Goal: Task Accomplishment & Management: Manage account settings

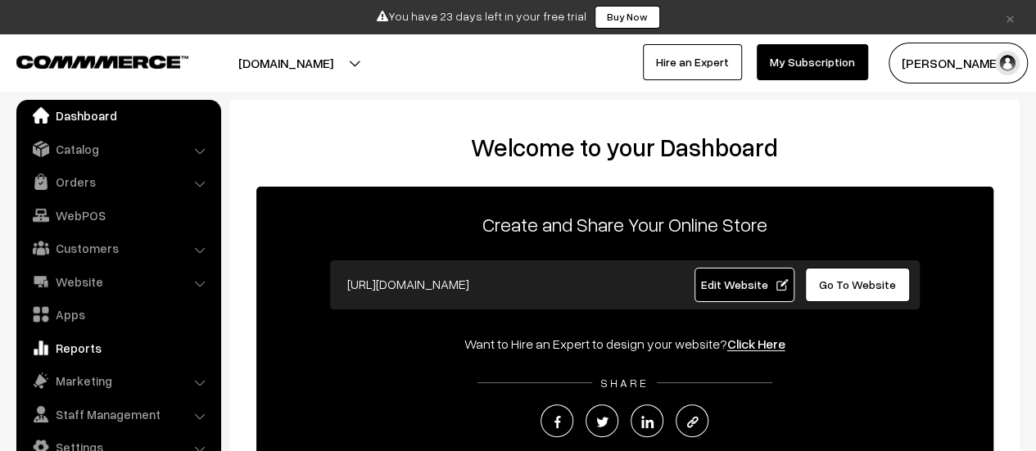
scroll to position [302, 0]
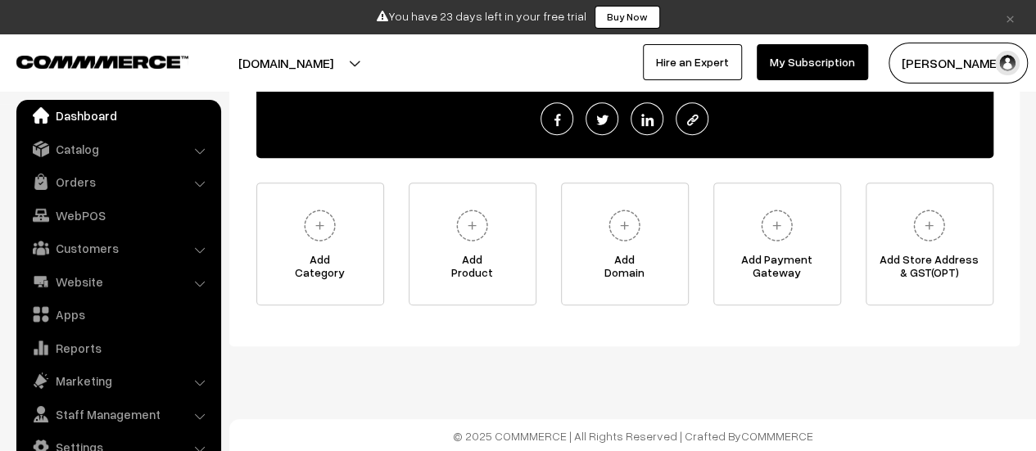
click at [1012, 12] on link "×" at bounding box center [1010, 17] width 22 height 20
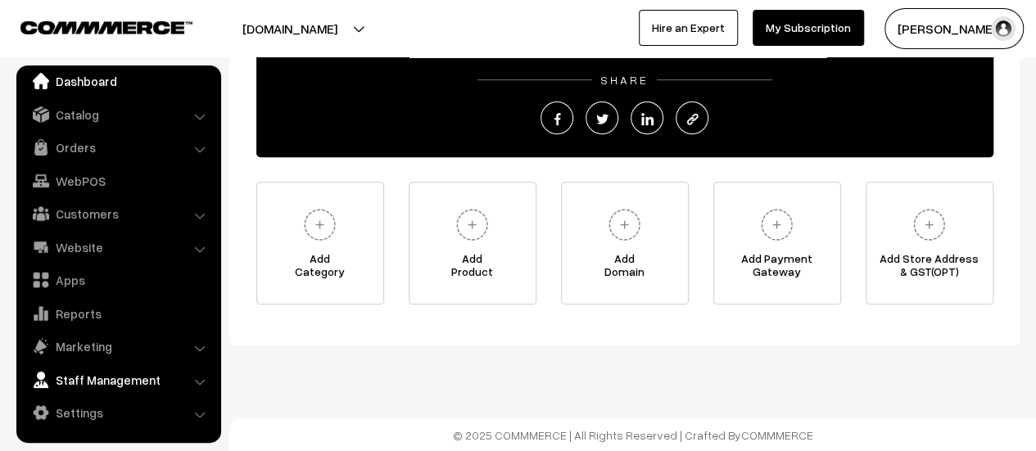
scroll to position [264, 0]
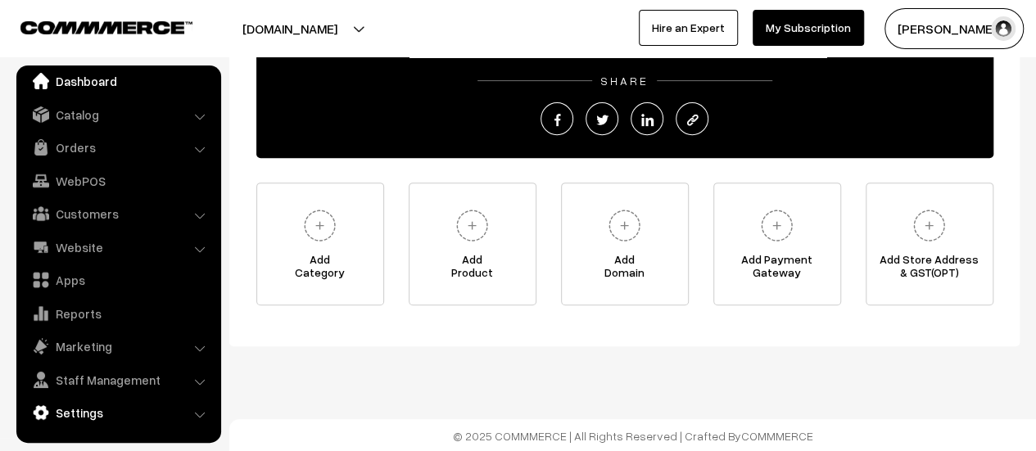
click at [95, 413] on link "Settings" at bounding box center [117, 412] width 195 height 29
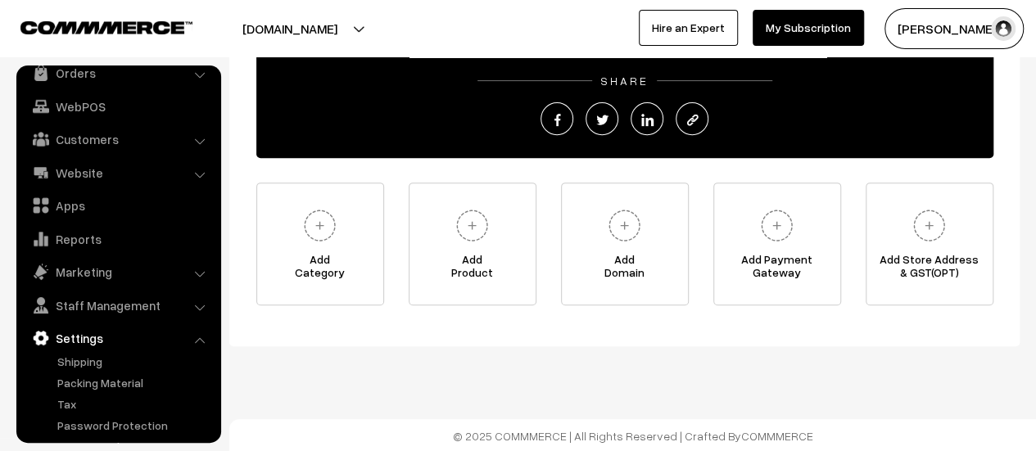
scroll to position [135, 0]
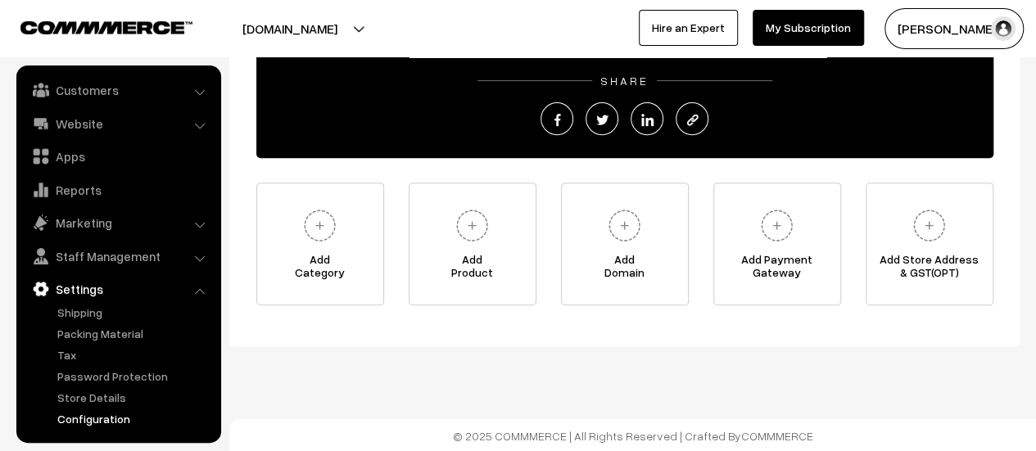
click at [93, 423] on link "Configuration" at bounding box center [134, 418] width 162 height 17
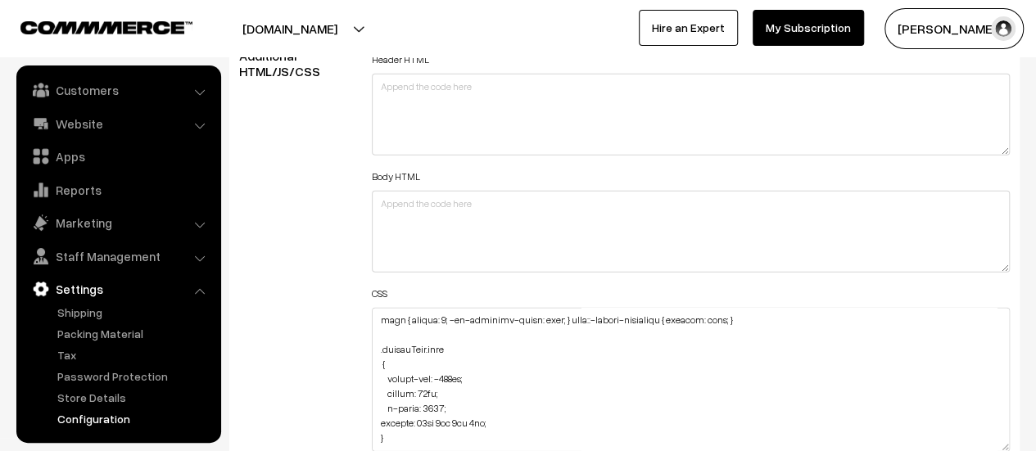
scroll to position [1193, 0]
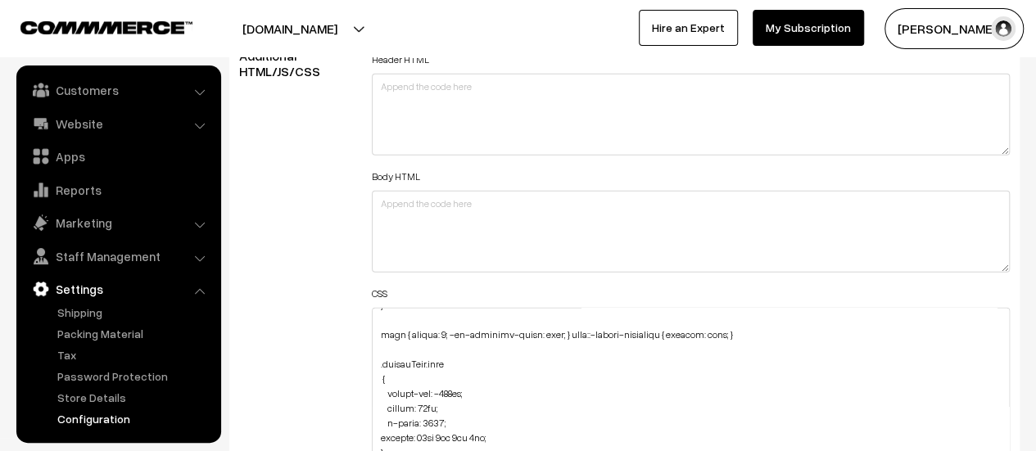
drag, startPoint x: 1001, startPoint y: 383, endPoint x: 1000, endPoint y: 461, distance: 77.8
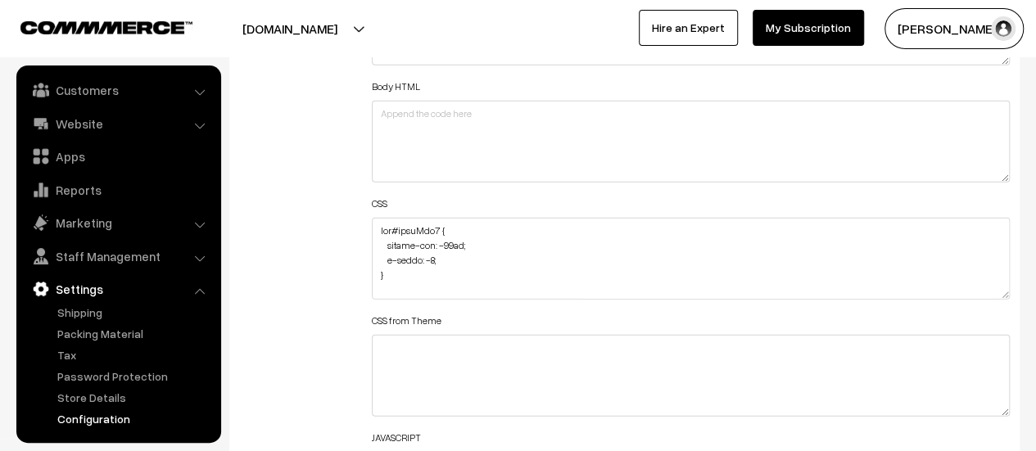
scroll to position [104, 0]
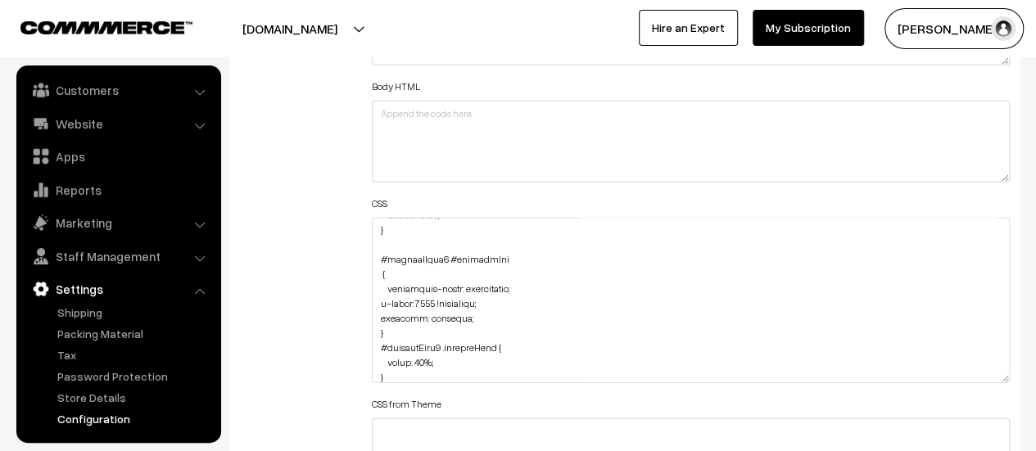
drag, startPoint x: 999, startPoint y: 290, endPoint x: 995, endPoint y: 373, distance: 83.6
click at [995, 373] on textarea at bounding box center [691, 300] width 638 height 165
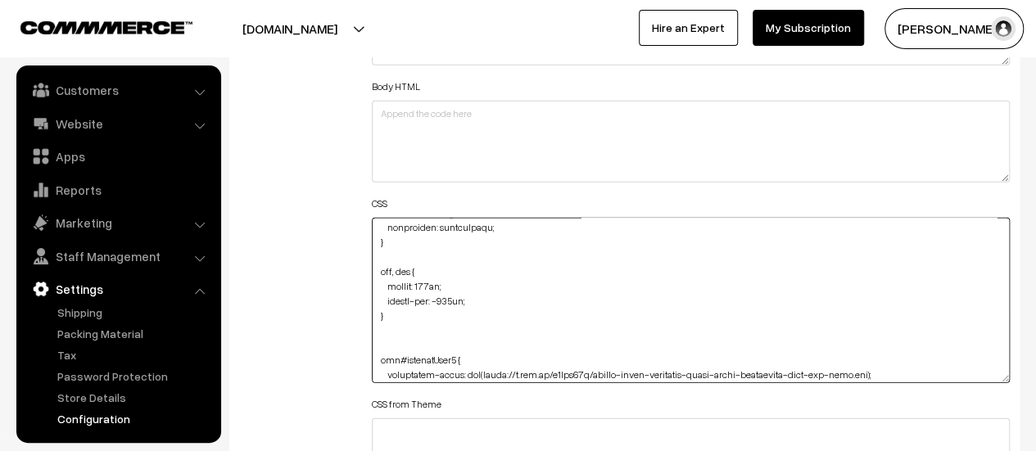
click at [377, 269] on textarea at bounding box center [691, 300] width 638 height 165
paste textarea "html-embed-content"
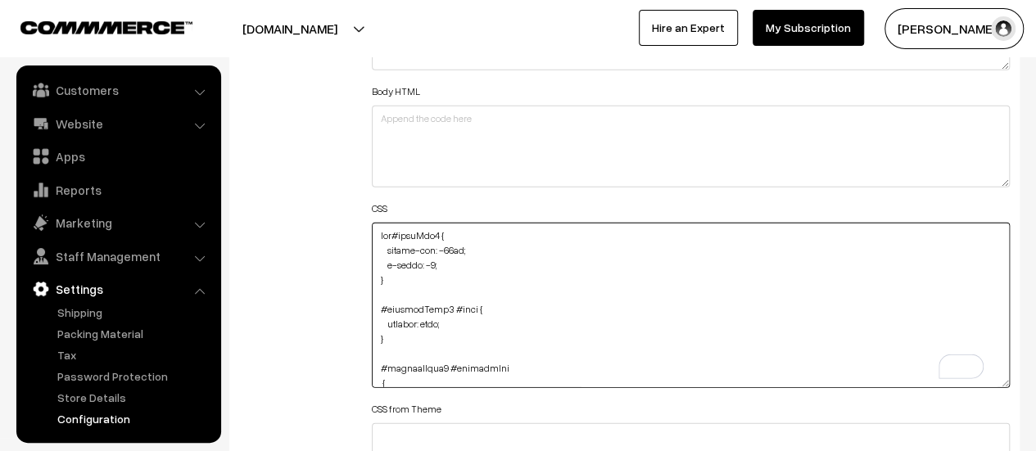
scroll to position [2055, 0]
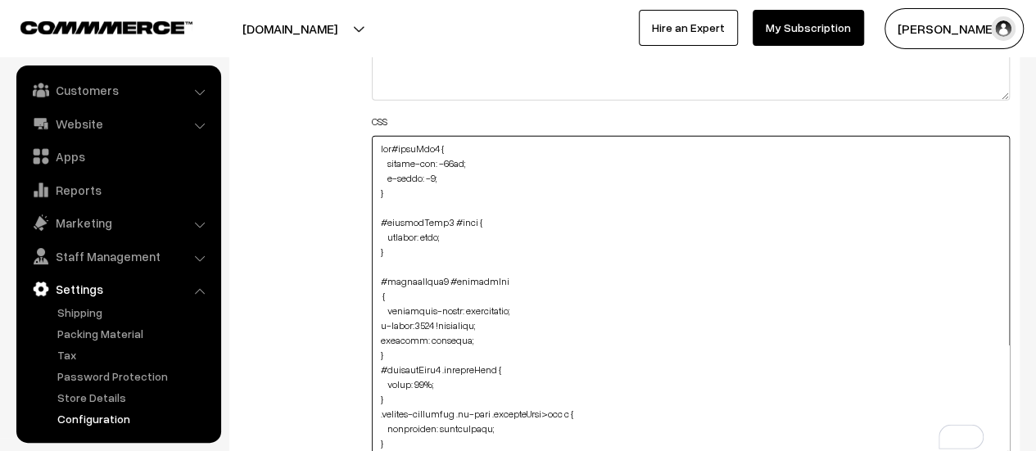
drag, startPoint x: 1000, startPoint y: 292, endPoint x: 987, endPoint y: 446, distance: 154.5
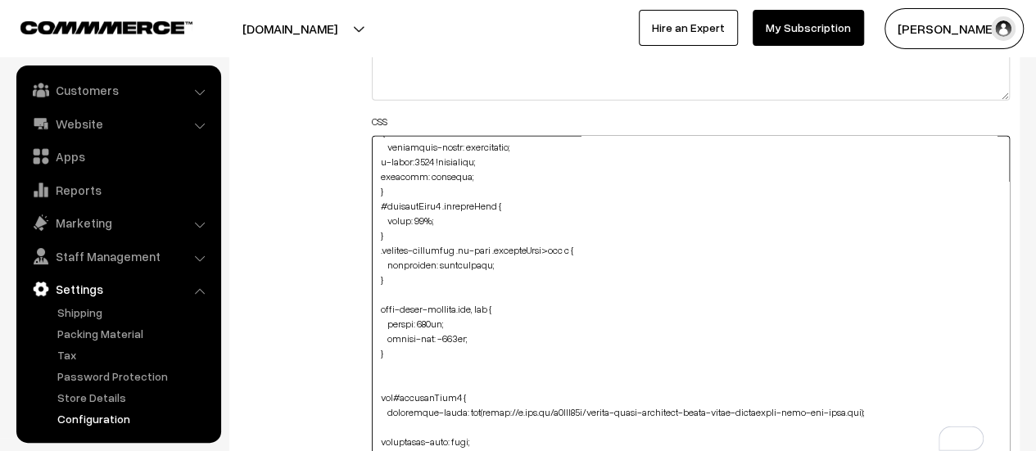
drag, startPoint x: 485, startPoint y: 309, endPoint x: 502, endPoint y: 309, distance: 17.2
click at [502, 309] on textarea "To enrich screen reader interactions, please activate Accessibility in Grammarl…" at bounding box center [691, 298] width 638 height 324
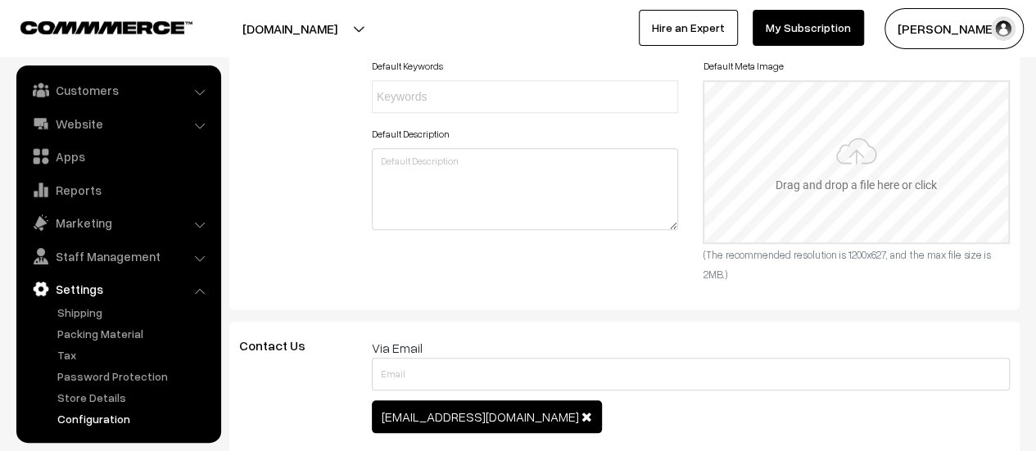
scroll to position [0, 0]
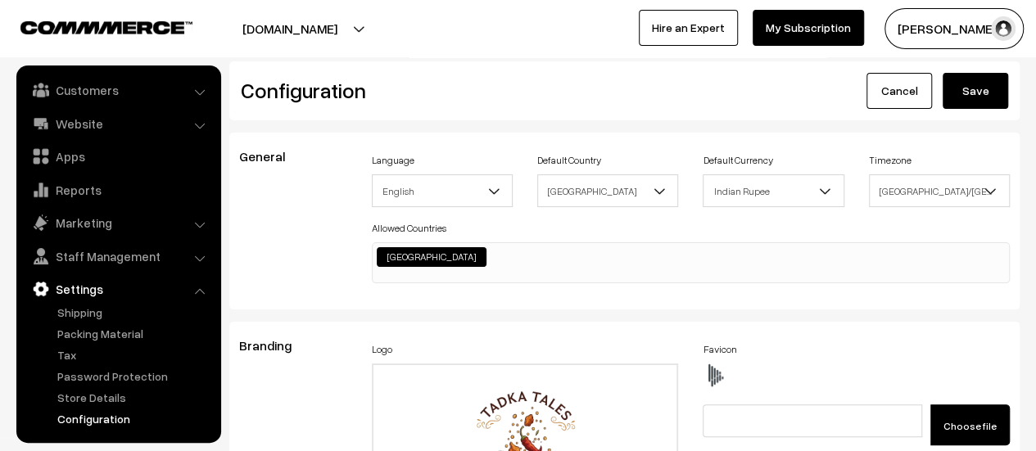
type textarea "img#homeImg2 { margin-top: -86px; z-index: -1; } #productType1 #name { display:…"
click at [987, 91] on button "Save" at bounding box center [974, 91] width 65 height 36
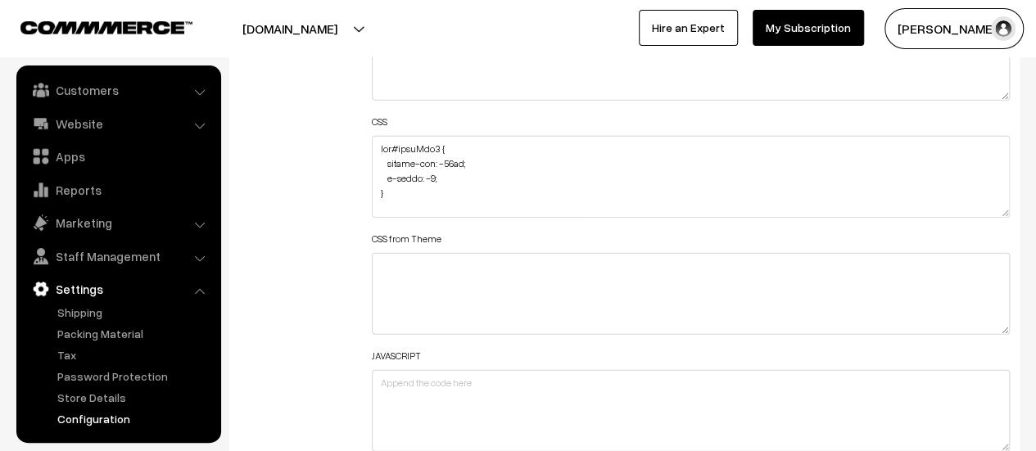
scroll to position [2128, 0]
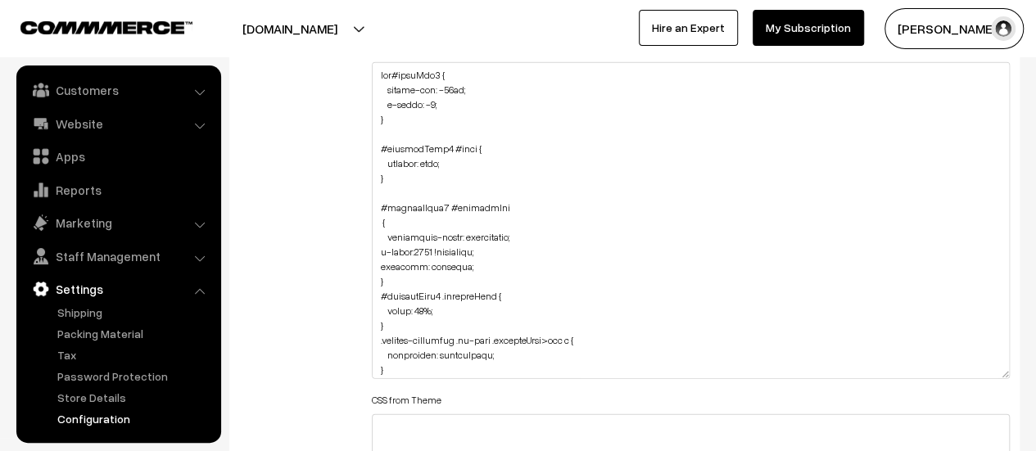
drag, startPoint x: 997, startPoint y: 134, endPoint x: 936, endPoint y: 369, distance: 242.8
click at [936, 369] on textarea at bounding box center [691, 220] width 638 height 317
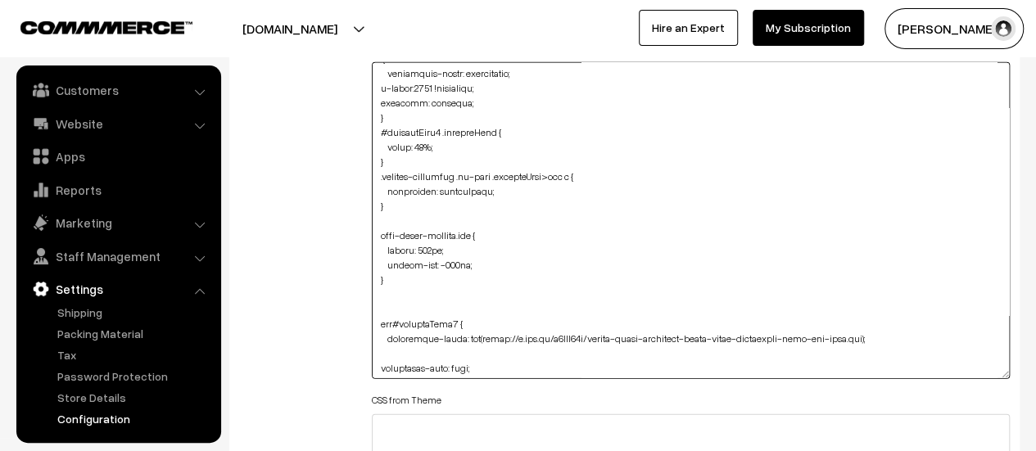
click at [470, 235] on textarea at bounding box center [691, 220] width 638 height 317
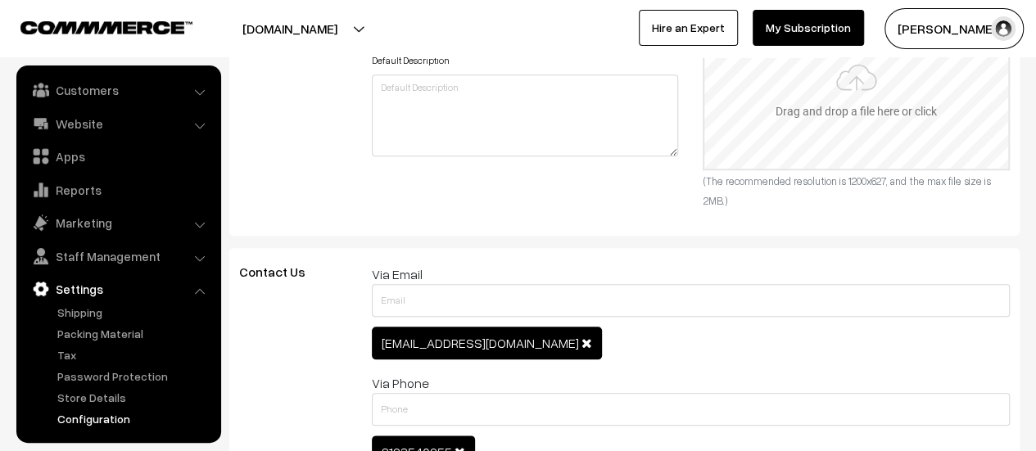
scroll to position [0, 0]
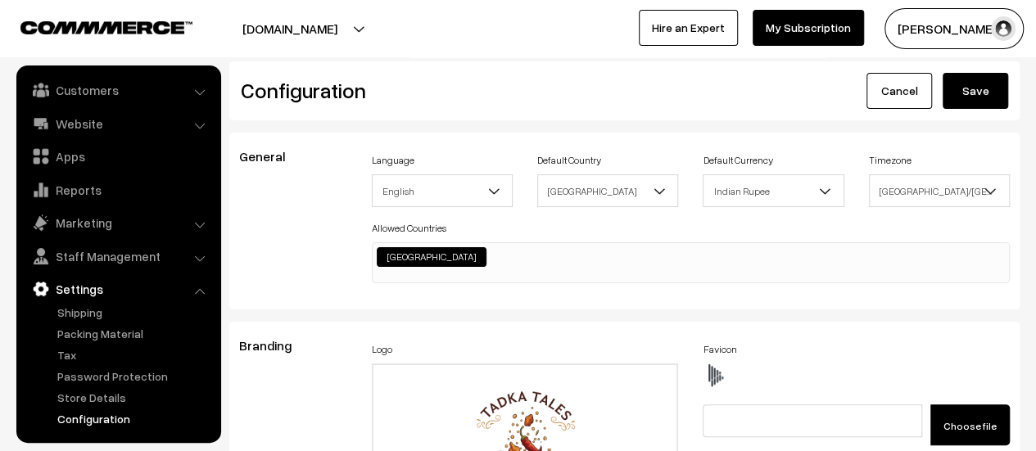
type textarea "img#homeImg2 { margin-top: -86px; z-index: -1; } #productType1 #name { display:…"
click at [959, 86] on button "Save" at bounding box center [974, 91] width 65 height 36
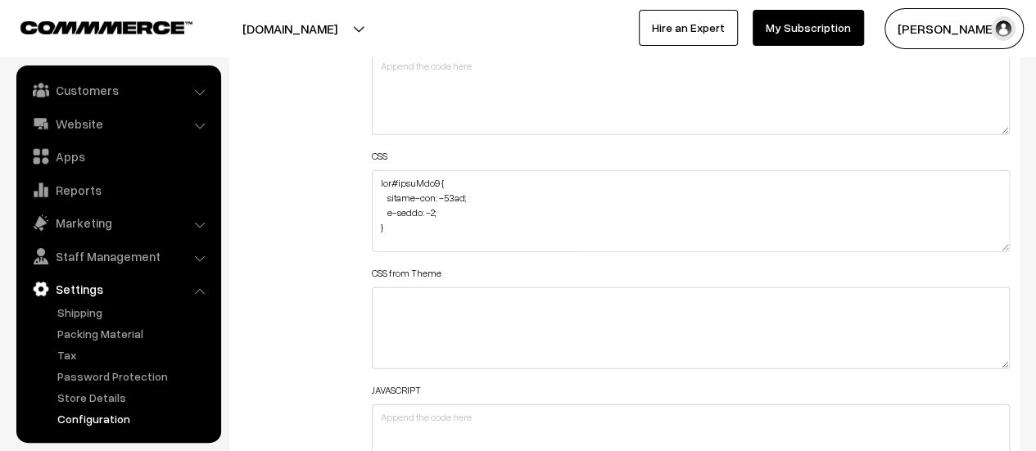
scroll to position [2047, 0]
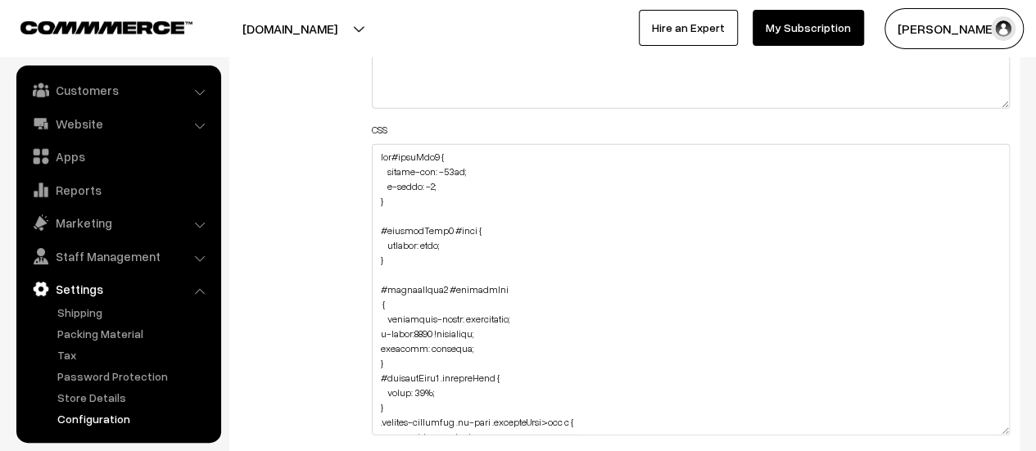
drag, startPoint x: 1001, startPoint y: 219, endPoint x: 972, endPoint y: 432, distance: 215.7
click at [977, 436] on textarea at bounding box center [691, 289] width 638 height 291
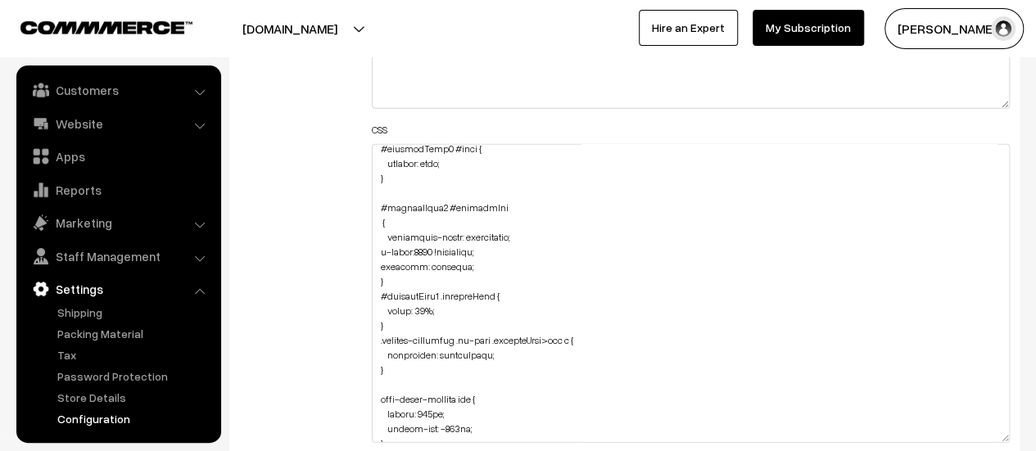
scroll to position [164, 0]
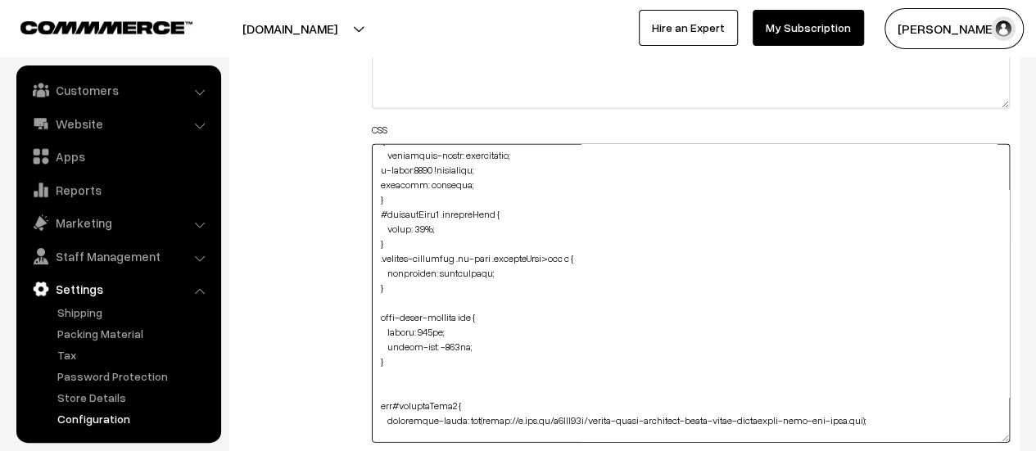
click at [382, 317] on textarea at bounding box center [691, 293] width 638 height 299
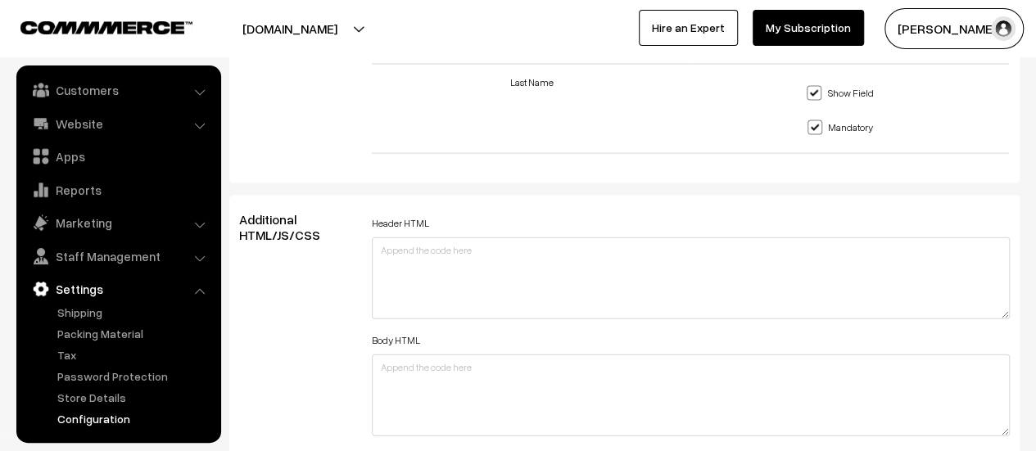
scroll to position [2047, 0]
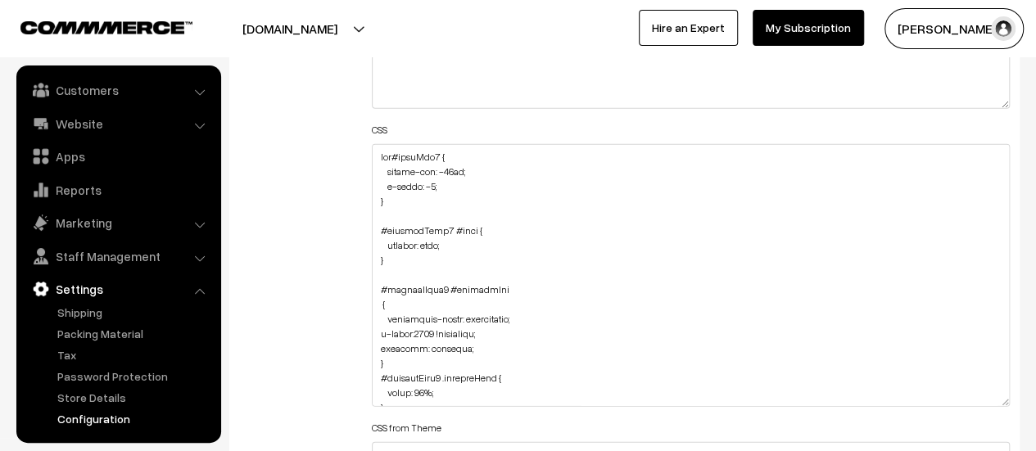
drag, startPoint x: 1004, startPoint y: 219, endPoint x: 923, endPoint y: 390, distance: 189.0
click at [938, 404] on textarea at bounding box center [691, 275] width 638 height 263
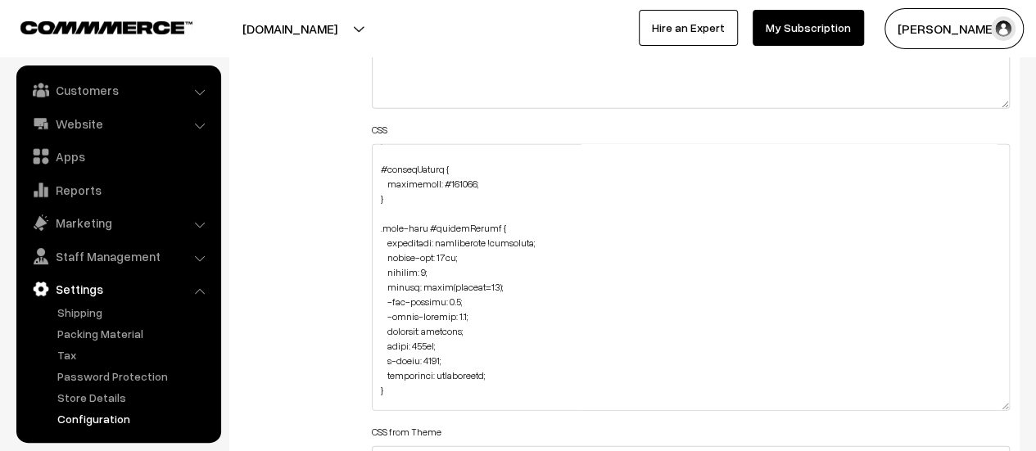
scroll to position [1064, 0]
